Goal: Information Seeking & Learning: Learn about a topic

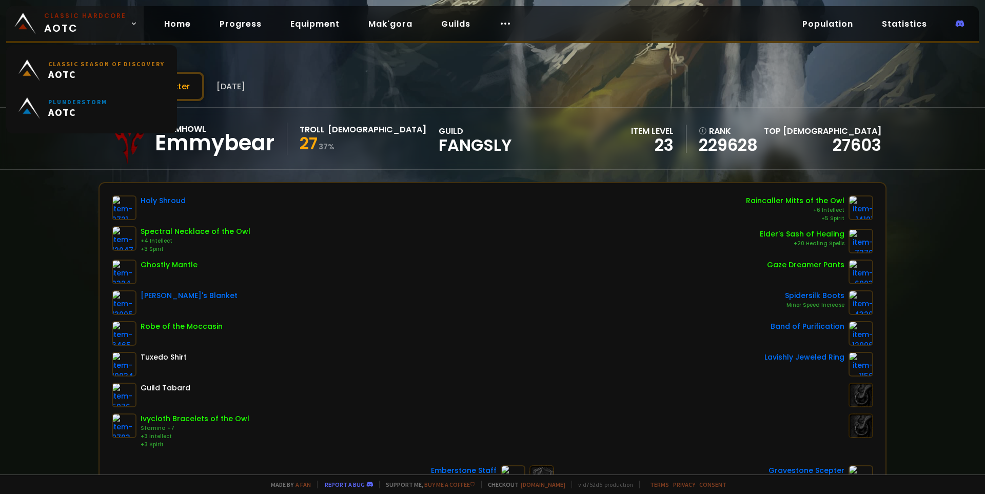
click at [58, 29] on span "Classic Hardcore AOTC" at bounding box center [85, 23] width 82 height 25
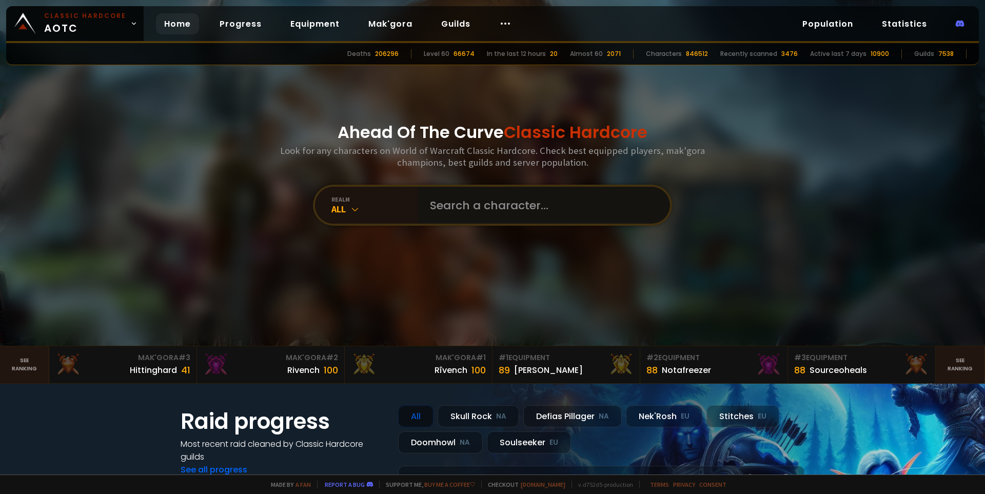
click at [468, 208] on input "text" at bounding box center [541, 205] width 234 height 37
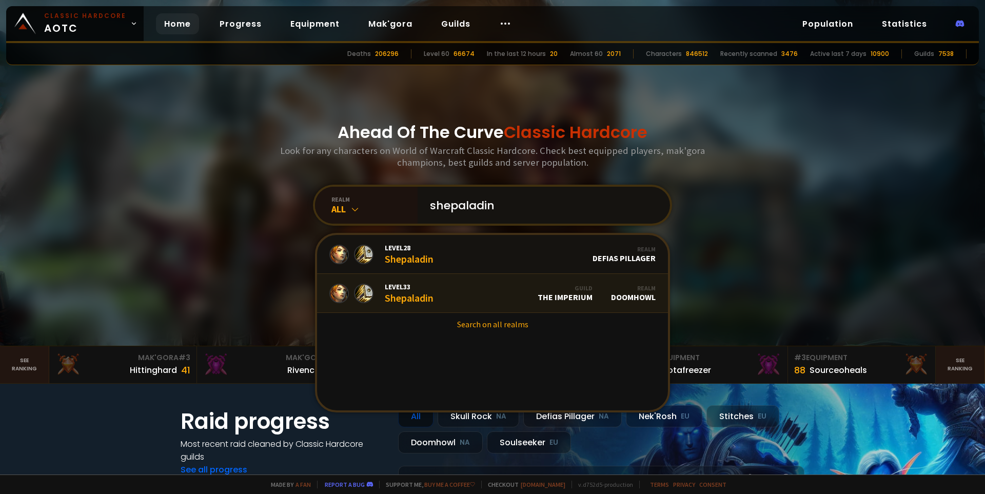
type input "shepaladin"
click at [468, 293] on link "Level 33 Shepaladin Guild The Imperium Realm Doomhowl" at bounding box center [492, 293] width 351 height 39
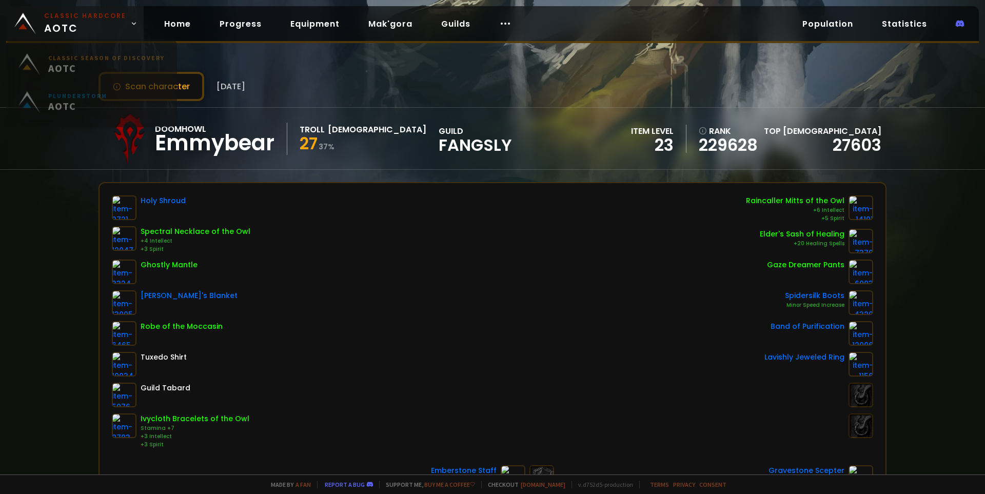
click at [92, 24] on span "Classic Hardcore AOTC" at bounding box center [85, 23] width 82 height 25
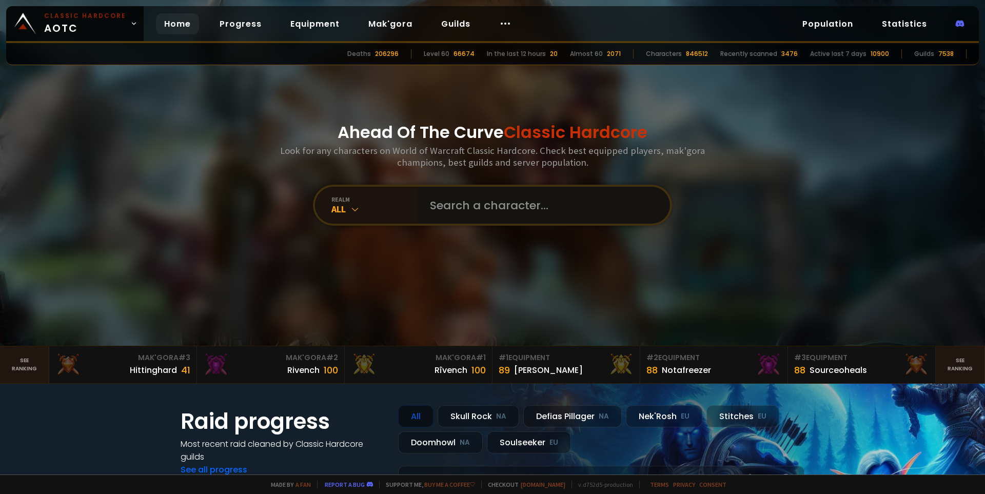
click at [454, 207] on input "text" at bounding box center [541, 205] width 234 height 37
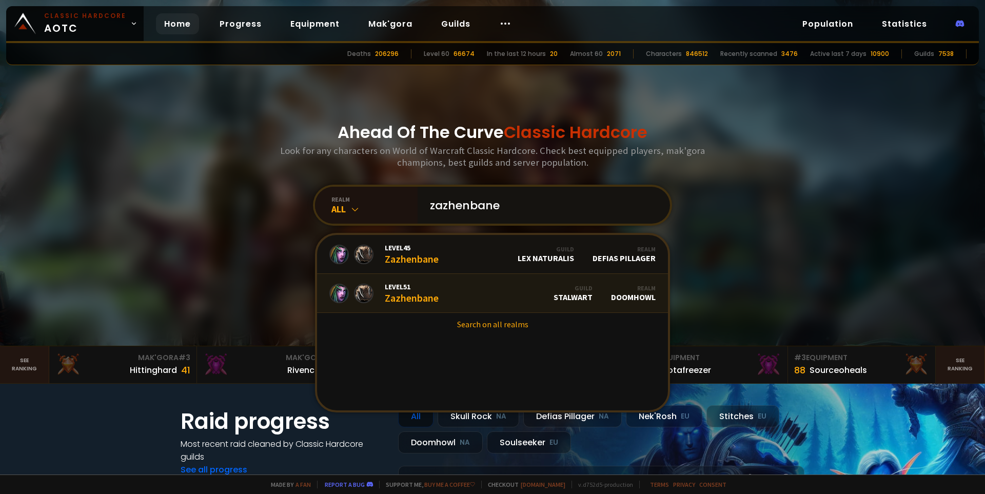
type input "zazhenbane"
click at [457, 285] on link "Level 51 Zazhenbane Guild Stalwart Realm Doomhowl" at bounding box center [492, 293] width 351 height 39
